Goal: Entertainment & Leisure: Consume media (video, audio)

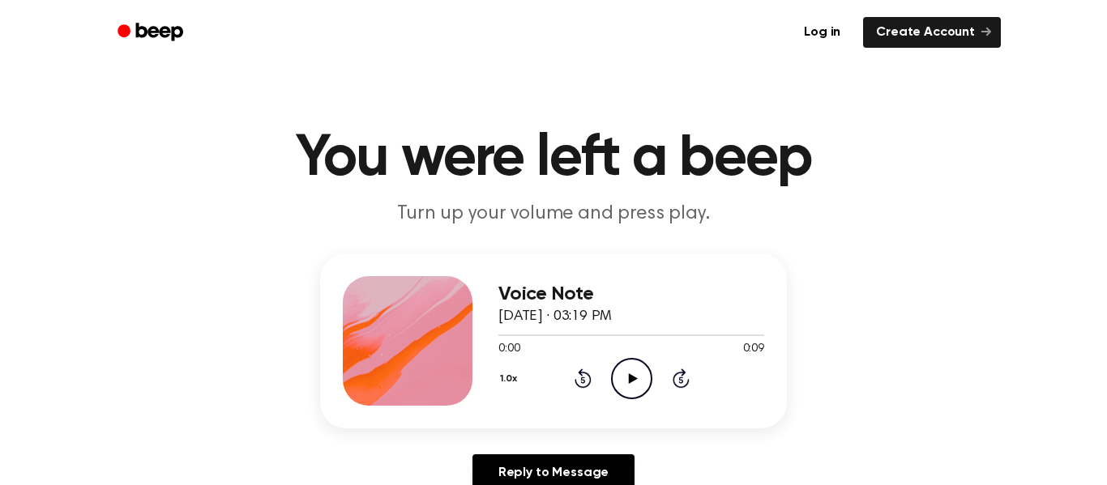
click at [617, 382] on icon "Play Audio" at bounding box center [631, 378] width 41 height 41
click at [656, 384] on div "1.0x Rewind 5 seconds Play Audio Skip 5 seconds" at bounding box center [631, 378] width 266 height 41
click at [628, 378] on icon at bounding box center [632, 379] width 9 height 11
click at [611, 370] on icon "Play Audio" at bounding box center [631, 378] width 41 height 41
click at [633, 391] on icon "Play Audio" at bounding box center [631, 378] width 41 height 41
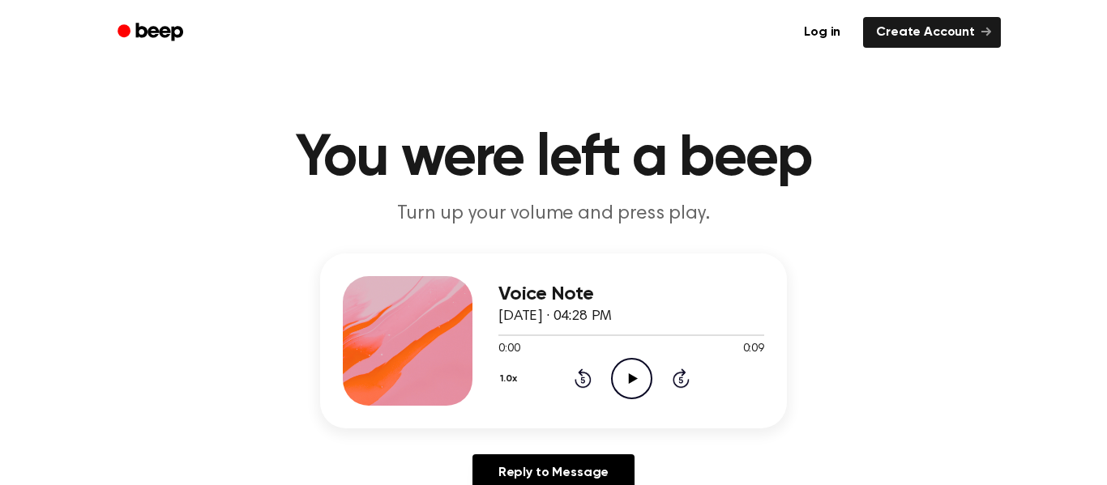
click at [611, 375] on icon "Play Audio" at bounding box center [631, 378] width 41 height 41
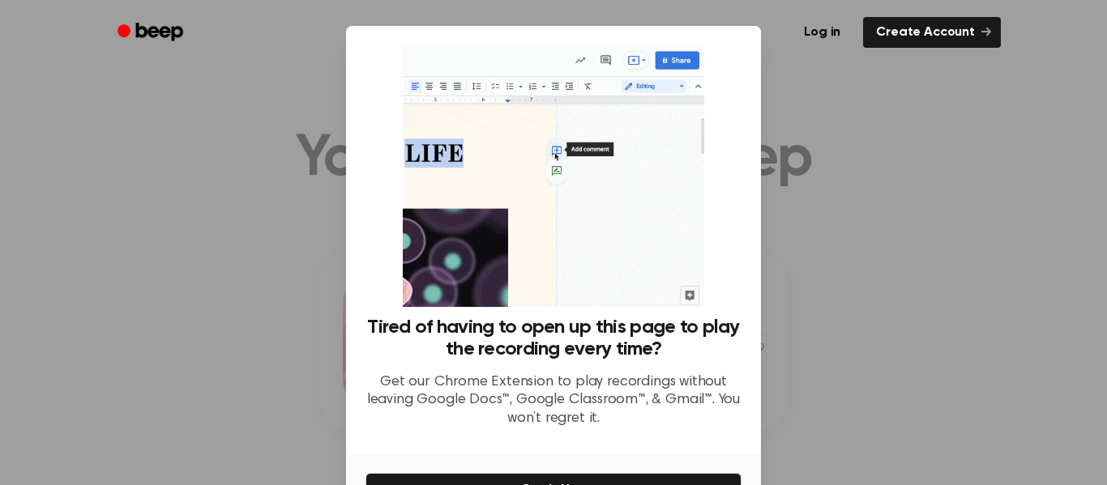
click at [771, 160] on div at bounding box center [553, 242] width 1107 height 485
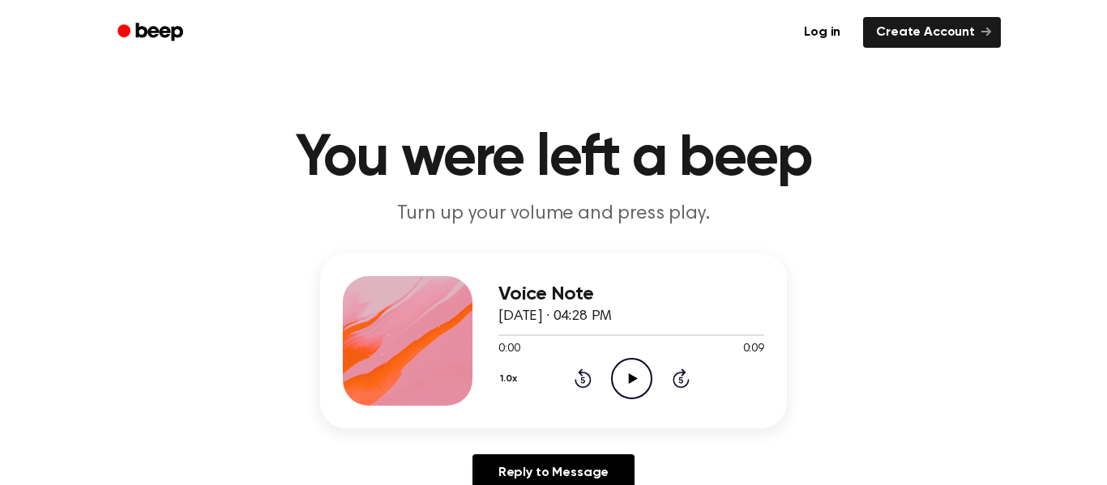
click at [635, 368] on icon "Play Audio" at bounding box center [631, 378] width 41 height 41
click at [626, 385] on icon "Play Audio" at bounding box center [631, 378] width 41 height 41
click at [647, 390] on circle at bounding box center [632, 379] width 40 height 40
click at [617, 370] on icon "Play Audio" at bounding box center [631, 378] width 41 height 41
click at [605, 365] on div "1.0x Rewind 5 seconds Play Audio Skip 5 seconds" at bounding box center [631, 378] width 266 height 41
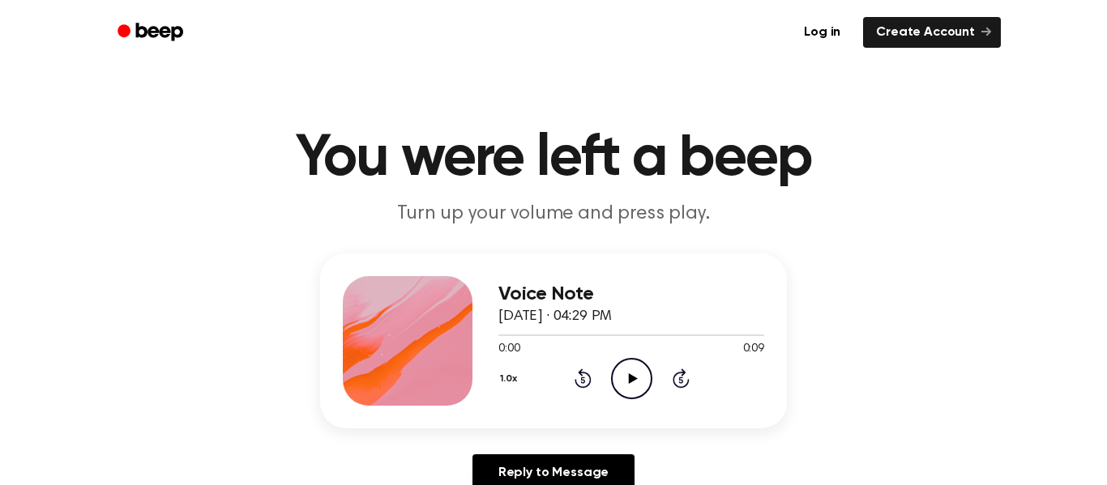
click at [611, 369] on icon "Play Audio" at bounding box center [631, 378] width 41 height 41
click at [641, 370] on icon "Play Audio" at bounding box center [631, 378] width 41 height 41
click at [639, 387] on icon "Play Audio" at bounding box center [631, 378] width 41 height 41
click at [625, 380] on icon "Play Audio" at bounding box center [631, 378] width 41 height 41
click at [626, 383] on icon "Play Audio" at bounding box center [631, 378] width 41 height 41
